Goal: Task Accomplishment & Management: Manage account settings

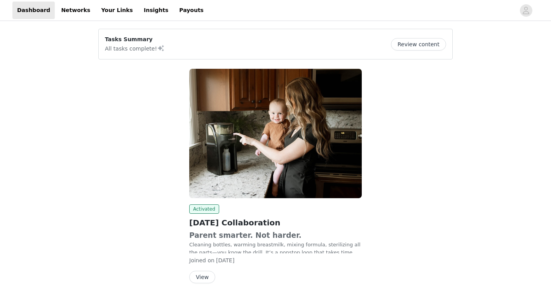
scroll to position [37, 0]
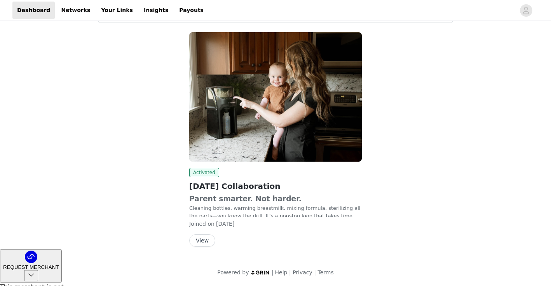
click at [203, 240] on button "View" at bounding box center [202, 240] width 26 height 12
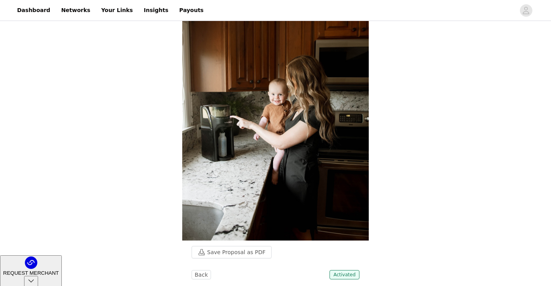
scroll to position [38, 0]
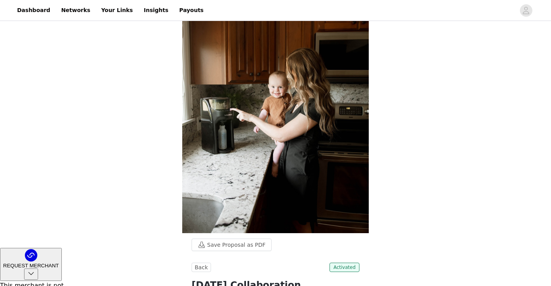
drag, startPoint x: 192, startPoint y: 67, endPoint x: 343, endPoint y: 157, distance: 176.4
copy p "Cleaning bottles, warming breastmilk, mixing formula, sterilizing all the parts…"
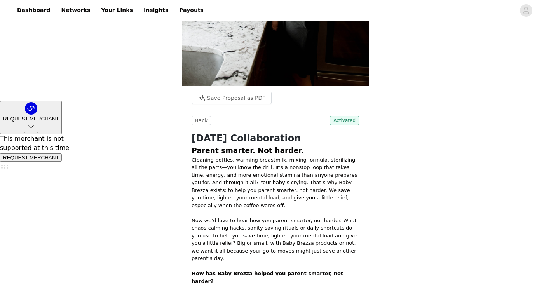
scroll to position [198, 0]
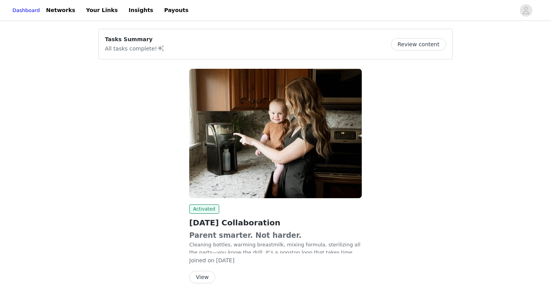
scroll to position [37, 0]
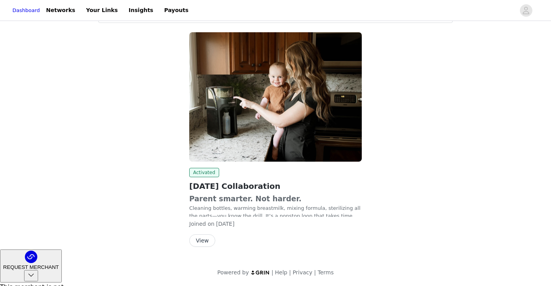
click at [199, 238] on button "View" at bounding box center [202, 240] width 26 height 12
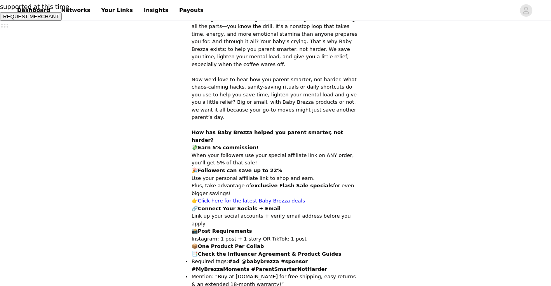
scroll to position [326, 0]
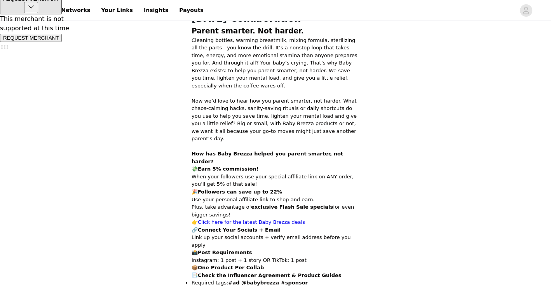
scroll to position [299, 0]
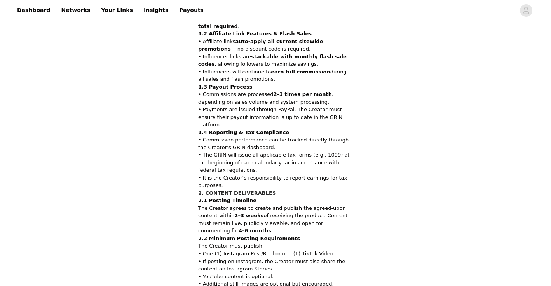
scroll to position [648, 0]
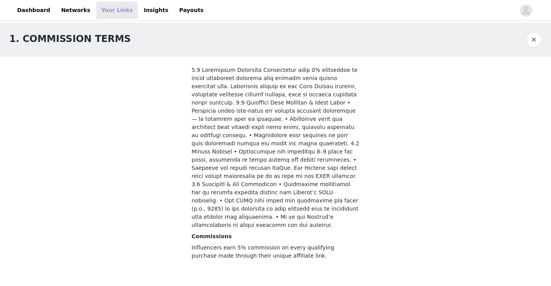
click at [109, 10] on link "Your Links" at bounding box center [116, 10] width 41 height 17
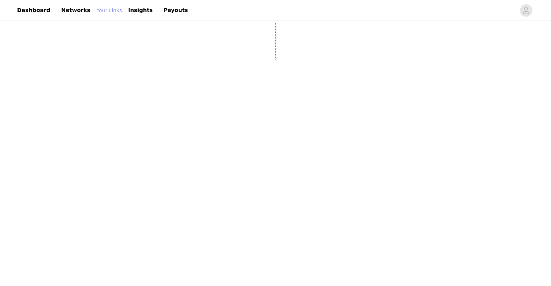
select select "12"
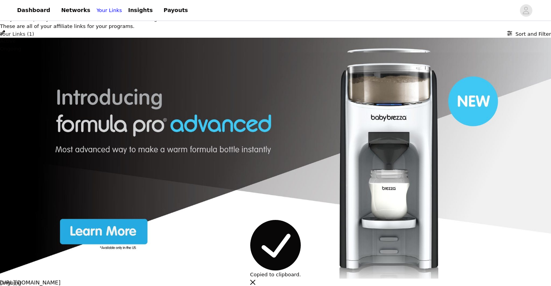
scroll to position [100, 0]
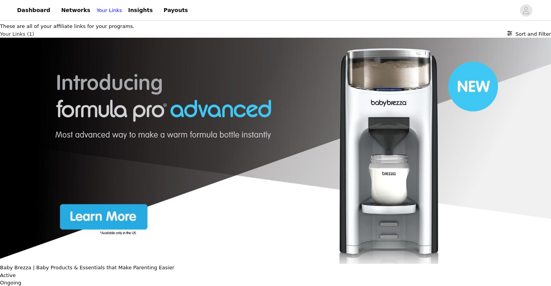
click at [31, 286] on icon "button" at bounding box center [28, 289] width 5 height 5
